Goal: Information Seeking & Learning: Check status

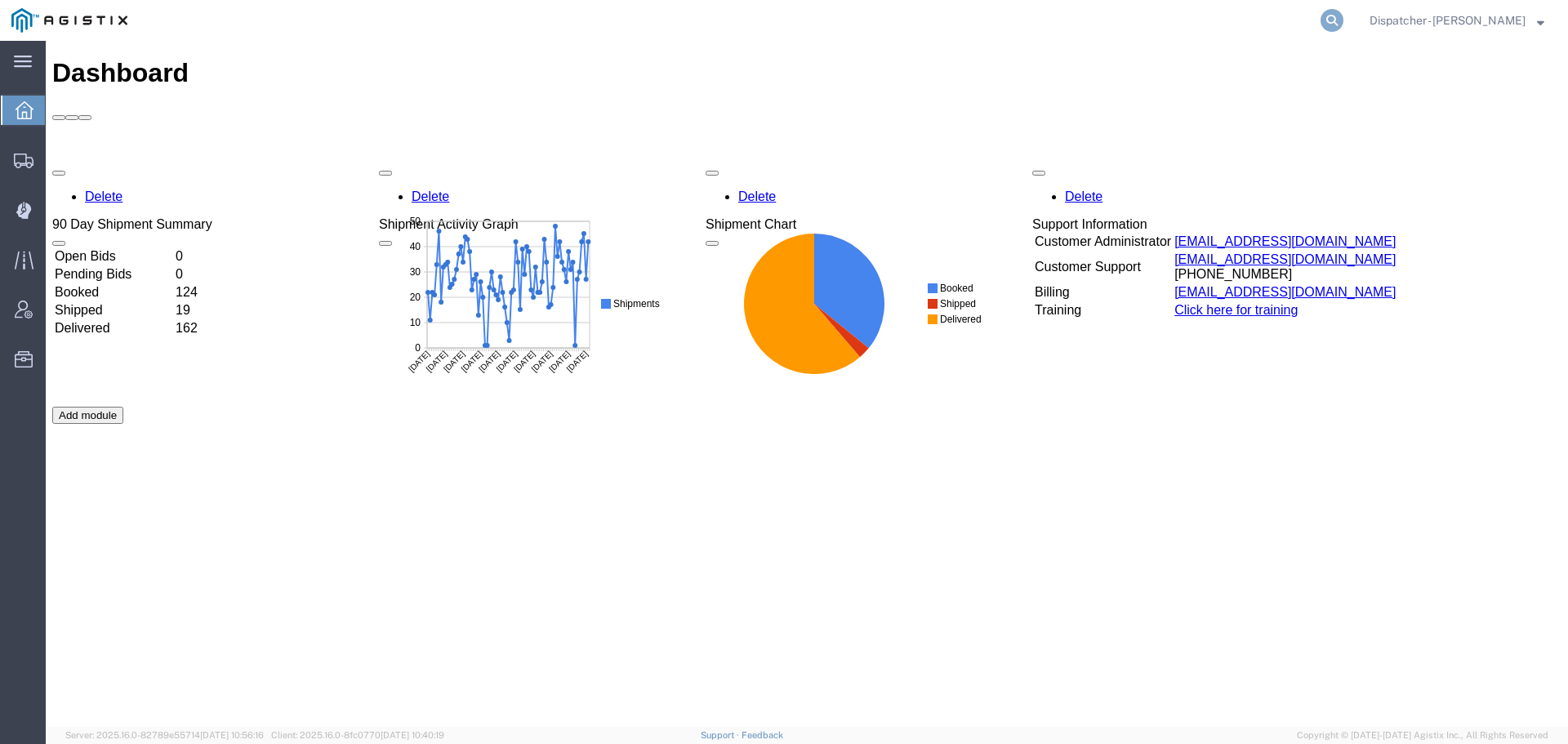
click at [1330, 24] on icon at bounding box center [1331, 21] width 23 height 23
type input "55796269"
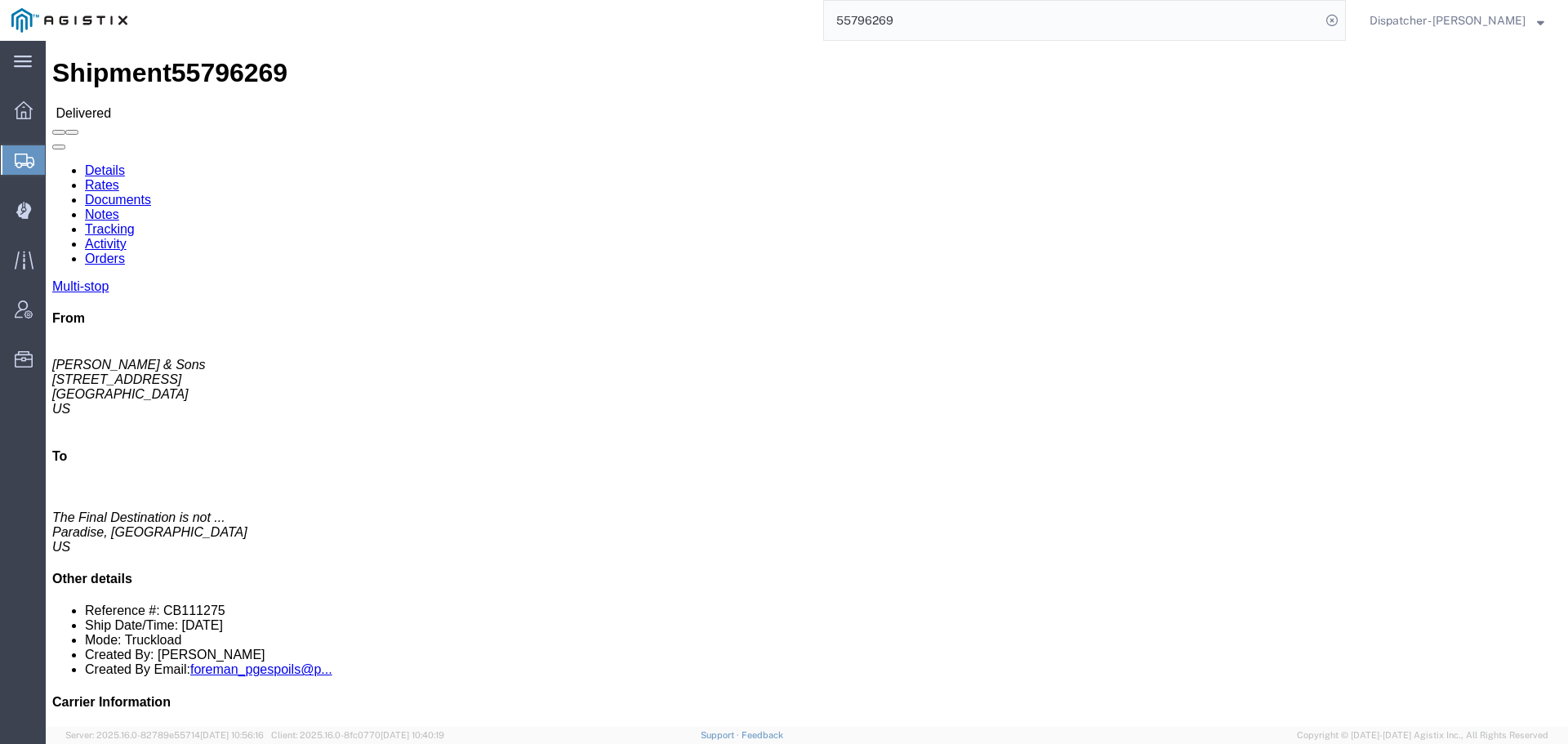
click link "Documents"
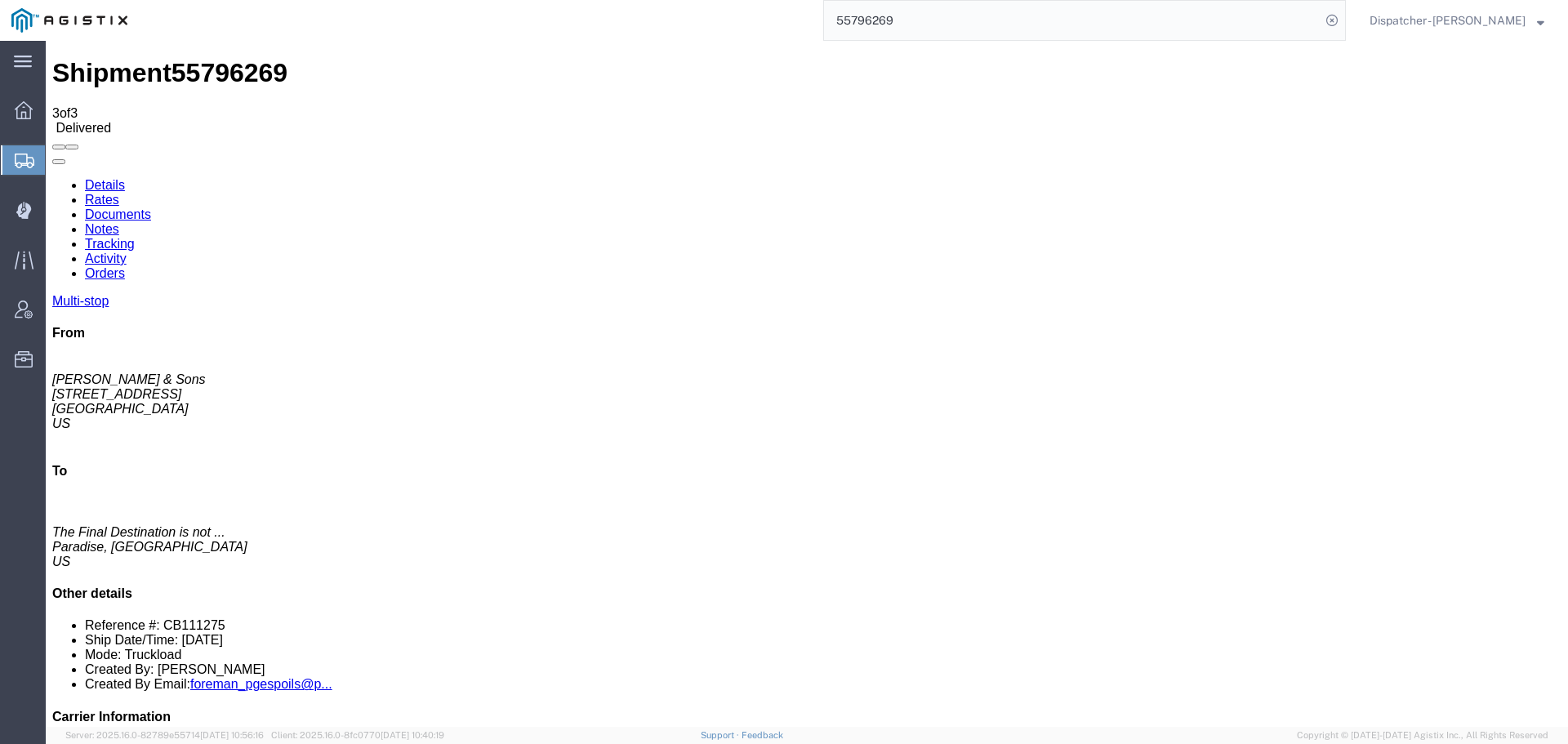
drag, startPoint x: 910, startPoint y: 23, endPoint x: 736, endPoint y: 16, distance: 174.1
click at [751, 15] on div "55796269" at bounding box center [743, 20] width 1207 height 40
type input "56181511"
